Goal: Information Seeking & Learning: Understand process/instructions

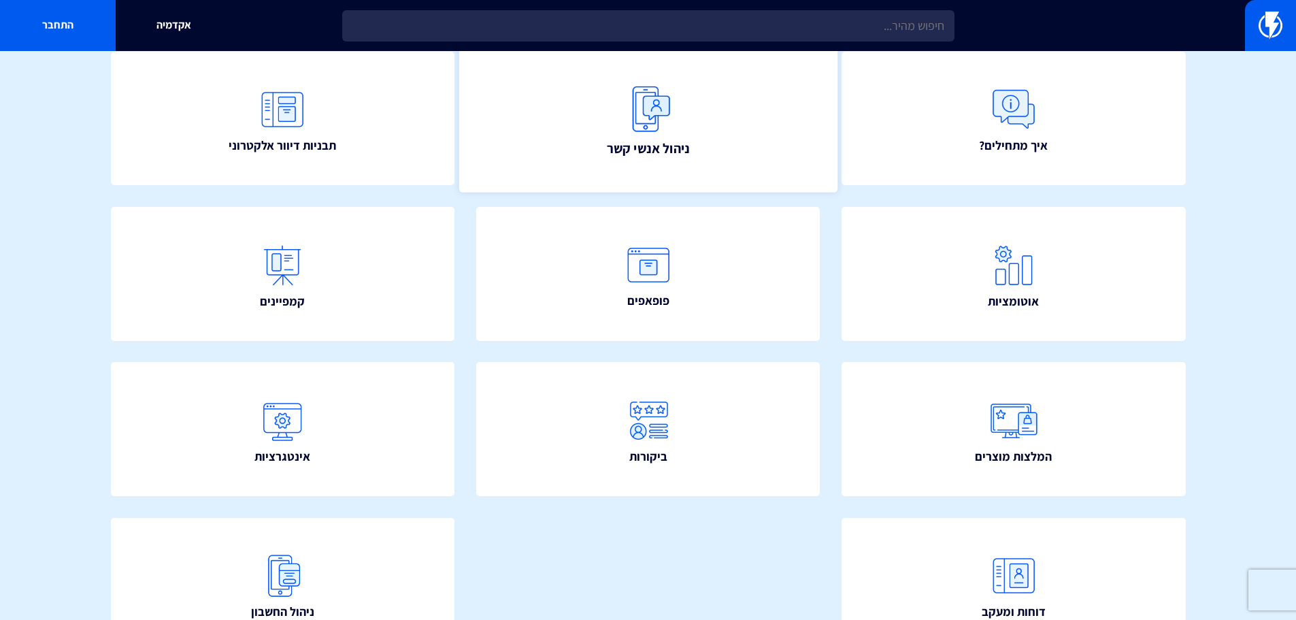
scroll to position [246, 0]
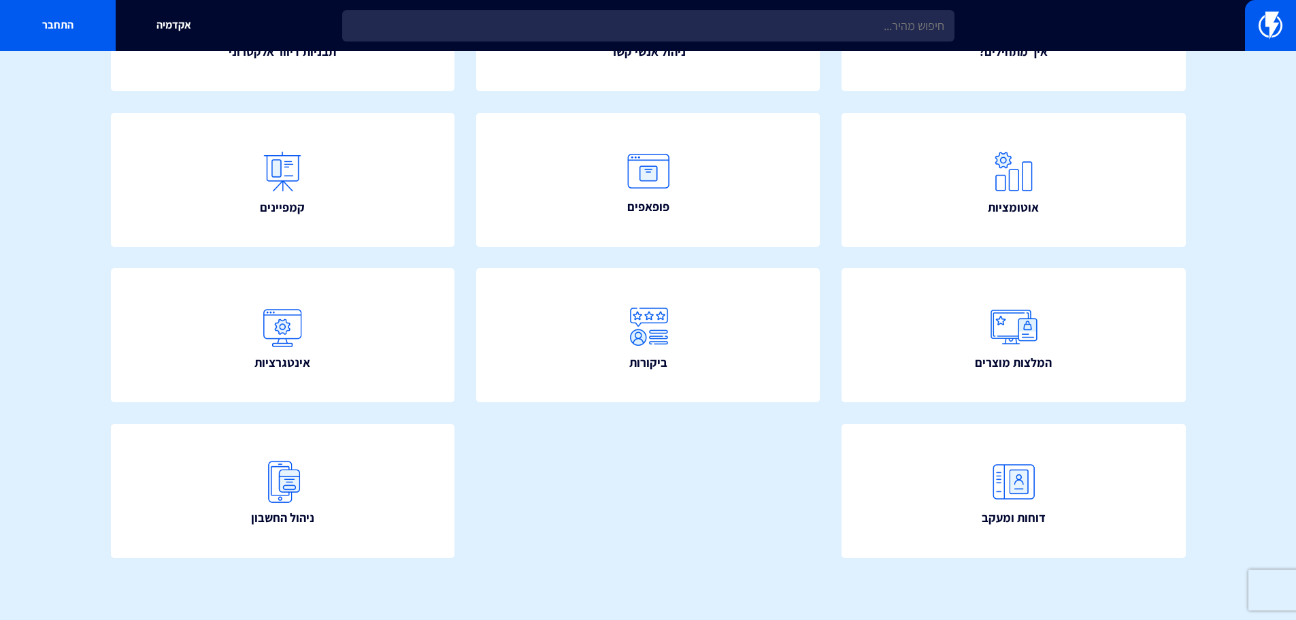
click at [47, 335] on section "איך אפשר לעזור? חפש איך מתחילים? ניהול אנשי קשר תבניות דיוור אלקטרוני" at bounding box center [648, 212] width 1296 height 815
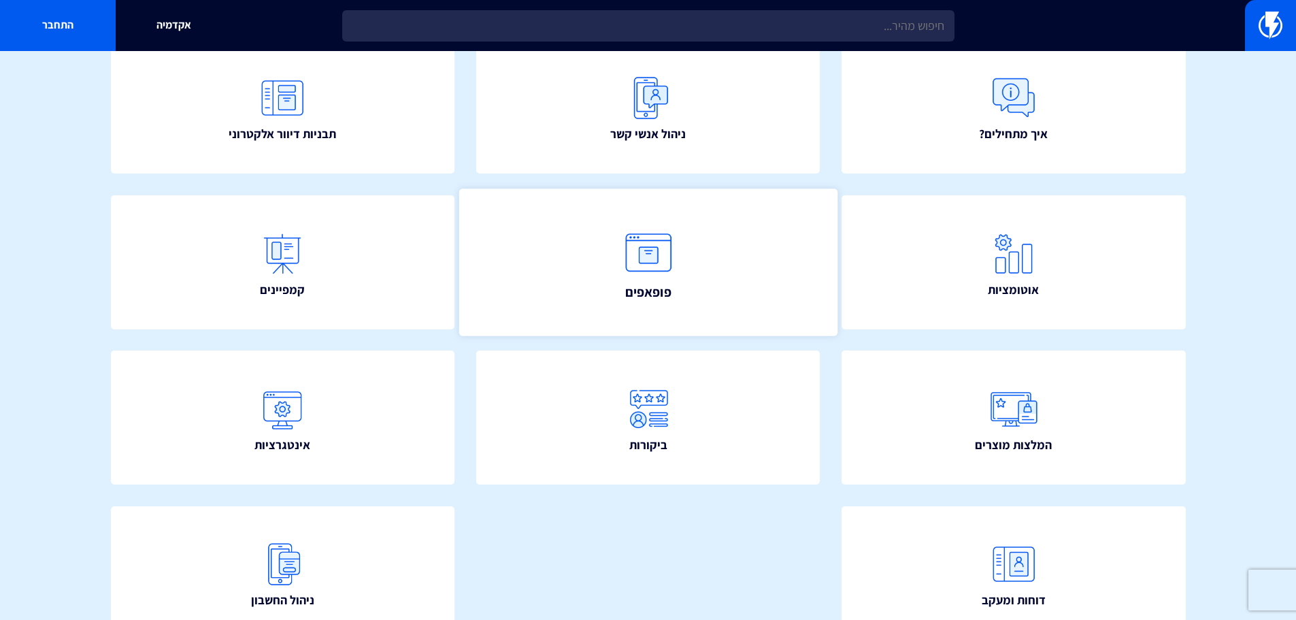
scroll to position [178, 0]
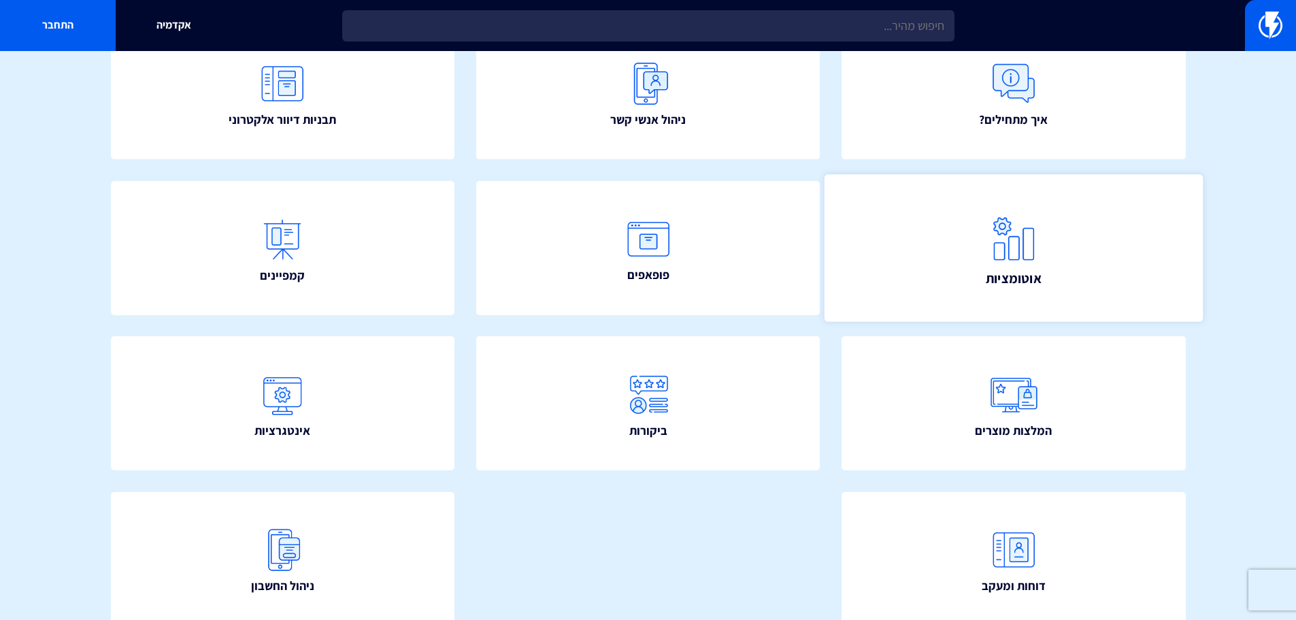
click at [1022, 257] on img at bounding box center [1014, 238] width 60 height 60
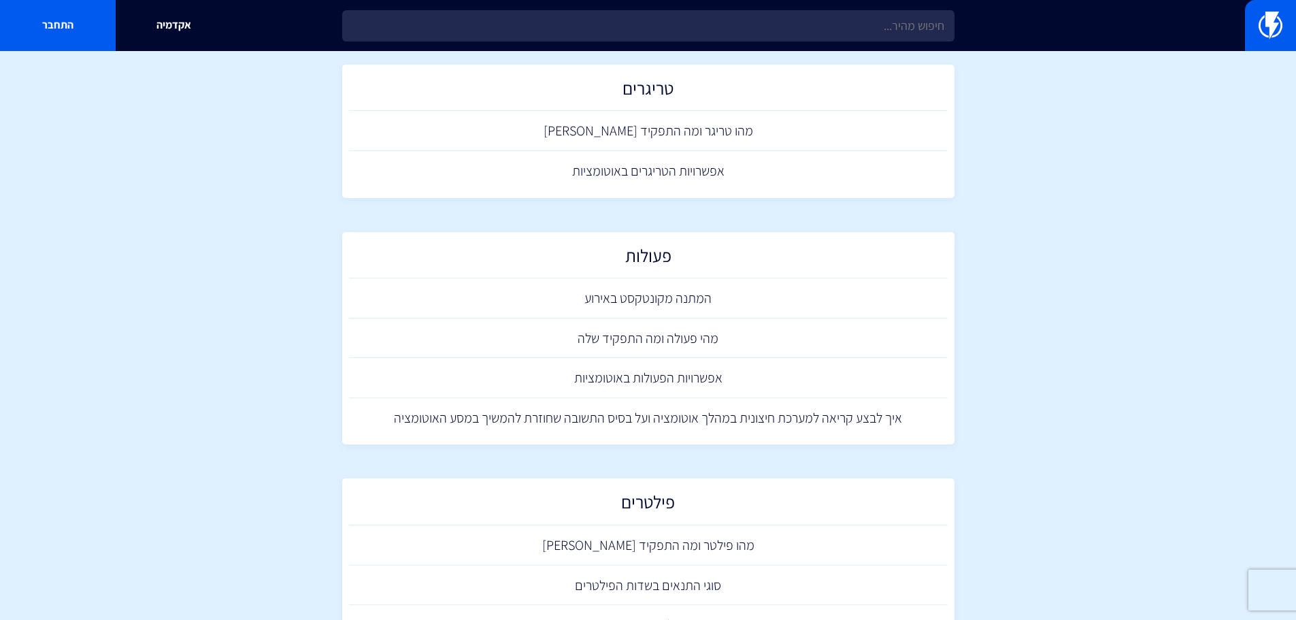
scroll to position [136, 0]
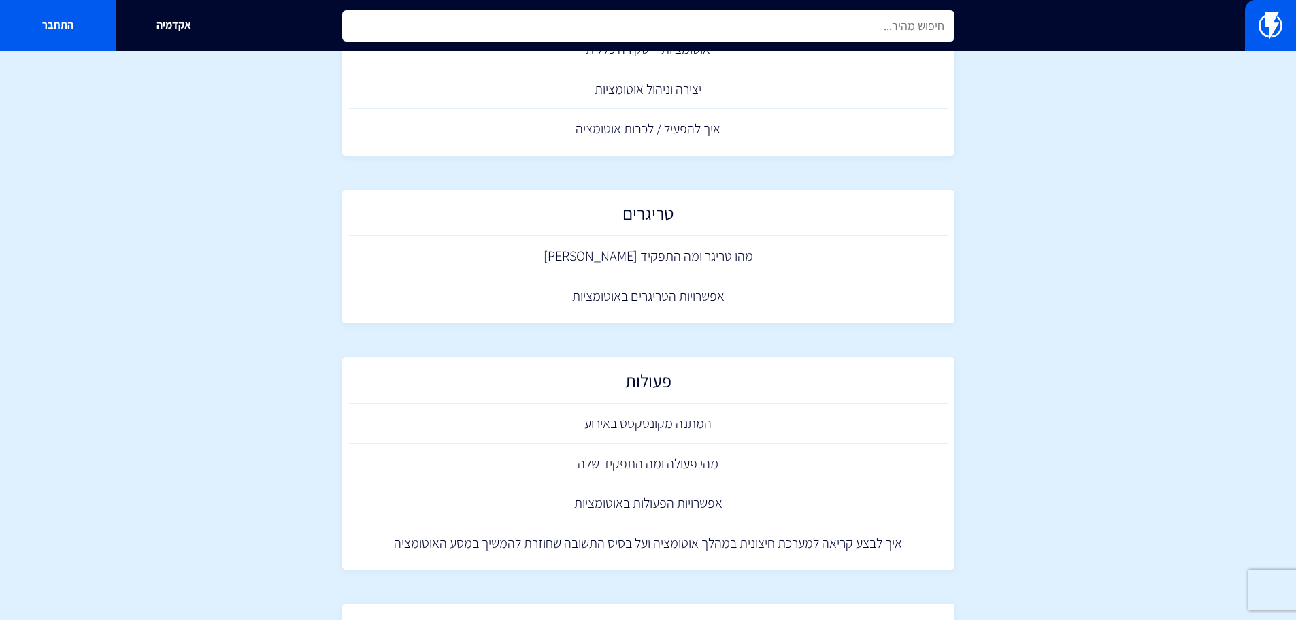
click at [904, 25] on input "text" at bounding box center [648, 25] width 612 height 31
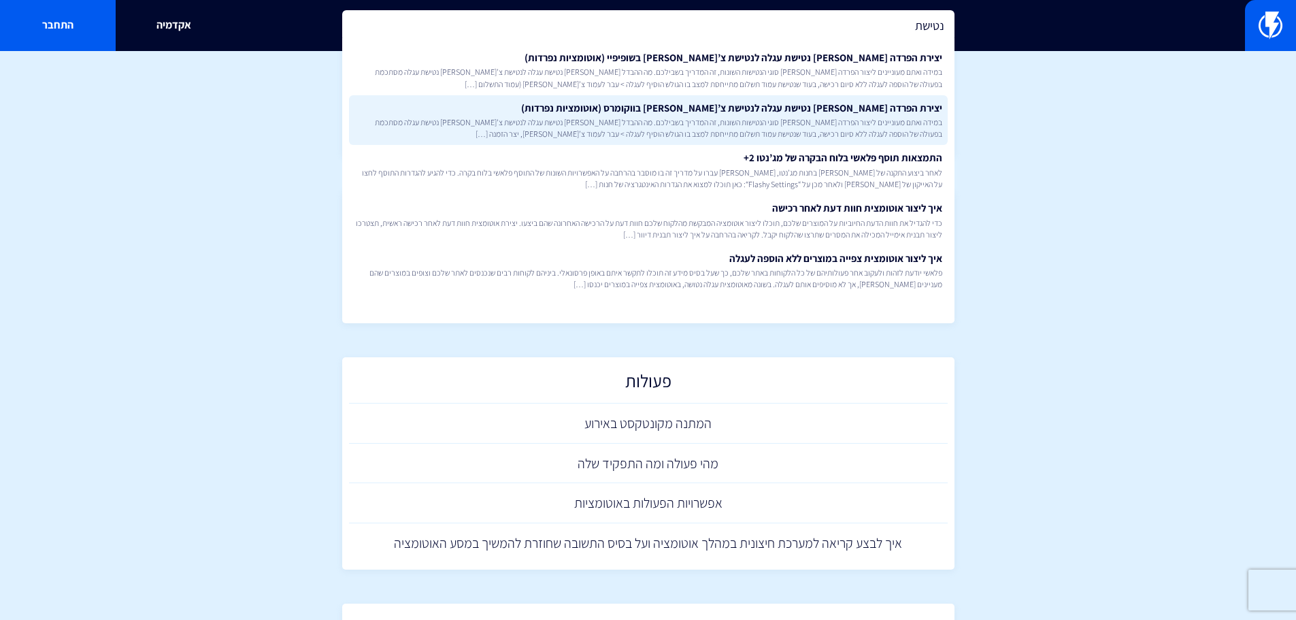
type input "נטישת"
click at [894, 111] on link "יצירת הפרדה [PERSON_NAME] נטישת עגלה לנטישת צ’[PERSON_NAME] בווקומרס (אוטומציות…" at bounding box center [648, 120] width 599 height 50
